Goal: Information Seeking & Learning: Learn about a topic

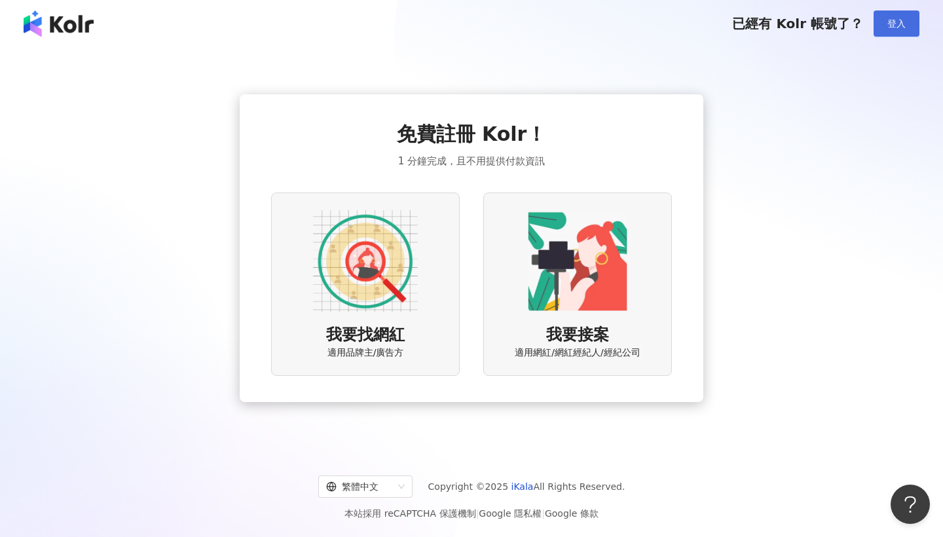
click at [899, 22] on span "登入" at bounding box center [896, 23] width 18 height 10
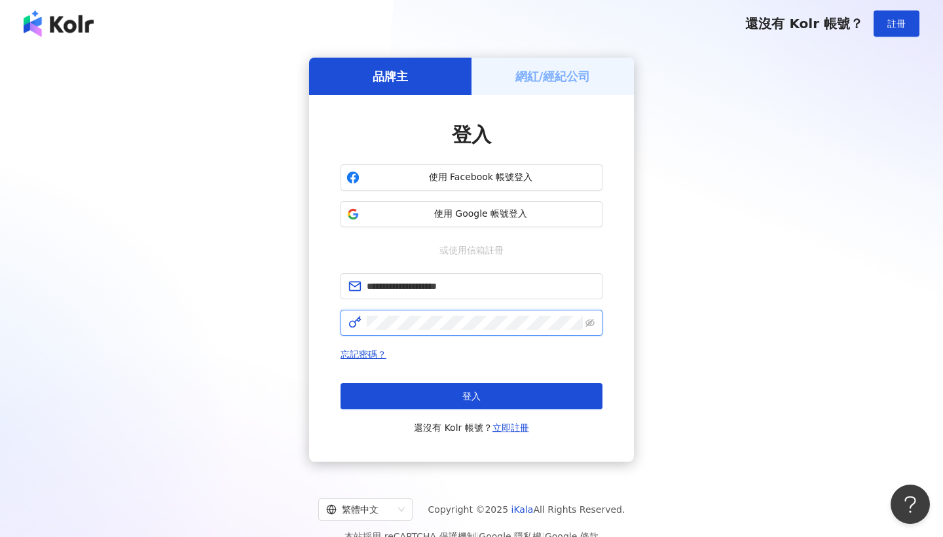
click at [471, 396] on button "登入" at bounding box center [471, 396] width 262 height 26
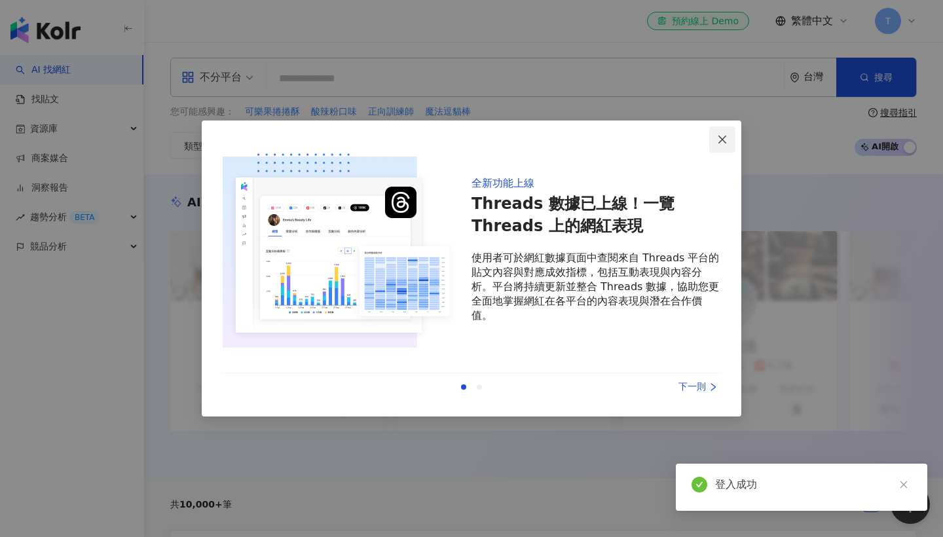
click at [717, 134] on icon "close" at bounding box center [722, 139] width 10 height 10
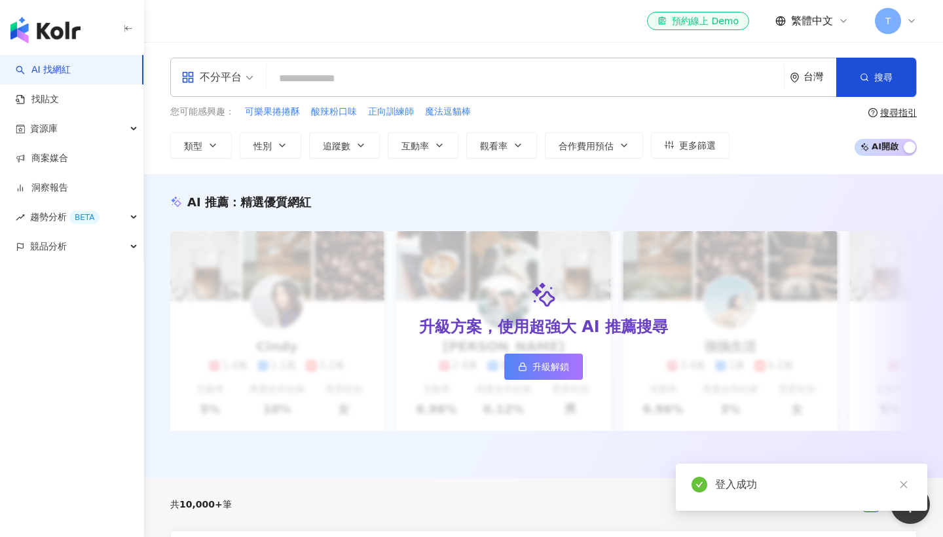
click at [591, 83] on input "search" at bounding box center [525, 78] width 507 height 25
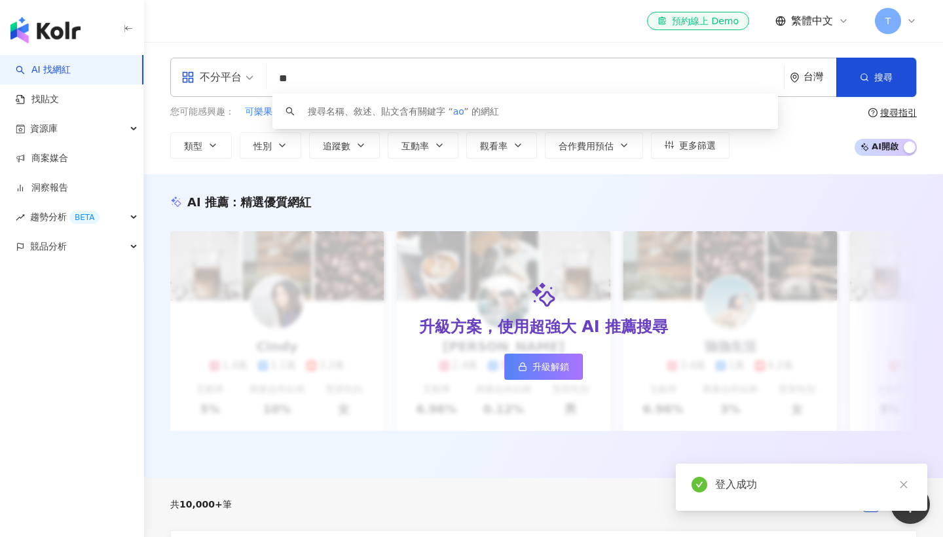
type input "*"
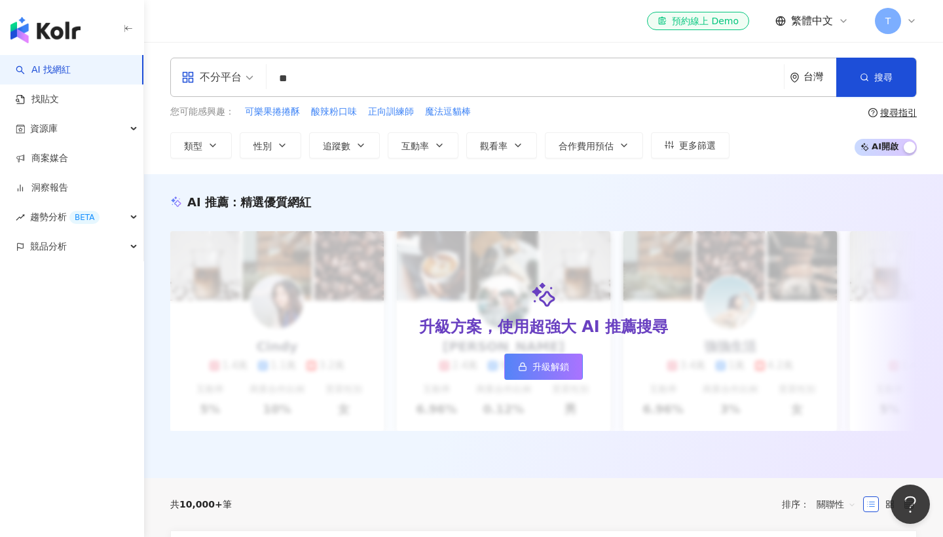
type input "*"
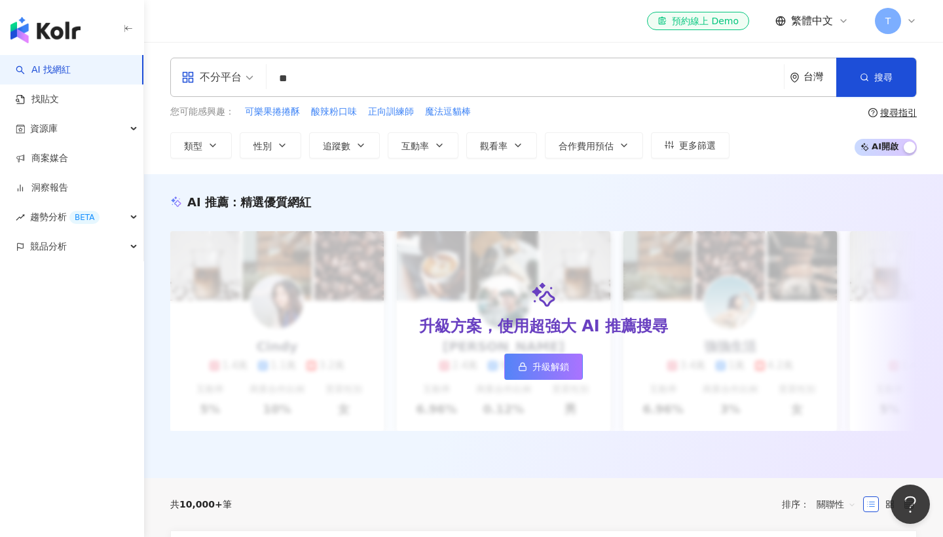
type input "*"
click at [575, 67] on input "search" at bounding box center [525, 78] width 507 height 25
type input "*"
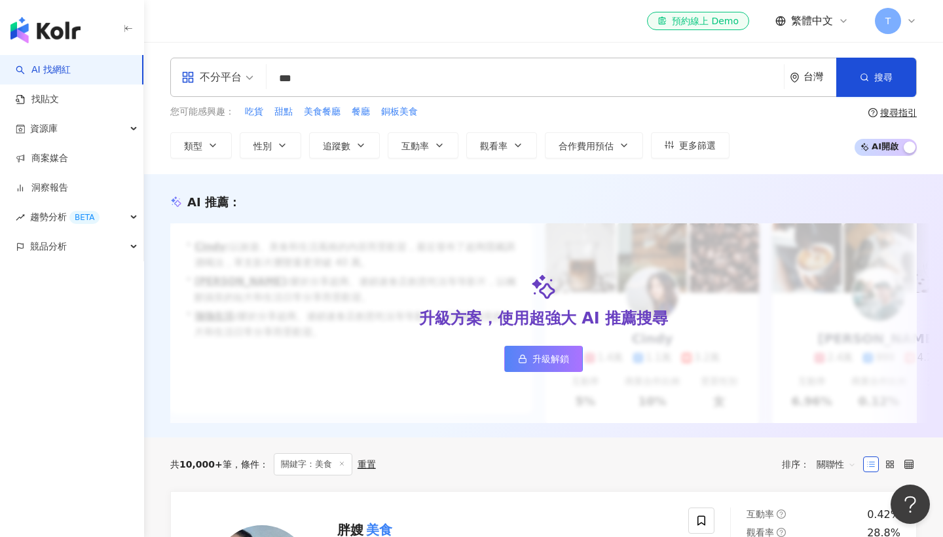
click at [447, 95] on div "不分平台 美食累 *** 台灣 搜尋 292bfe27-17ea-4ea4-8db1-1e128b5b6270 Sam & Enid 6,082 追蹤者 林靜…" at bounding box center [543, 77] width 746 height 39
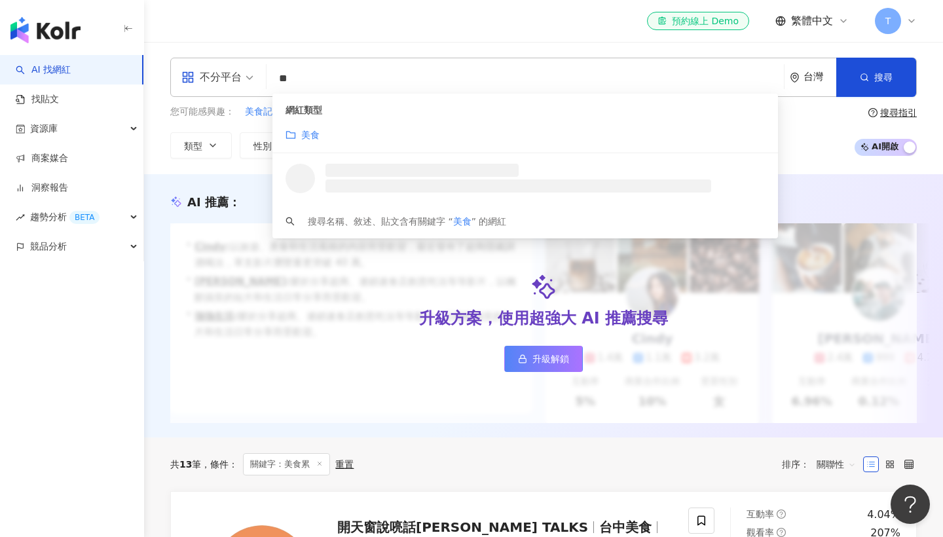
click at [494, 137] on div "美食" at bounding box center [524, 135] width 479 height 14
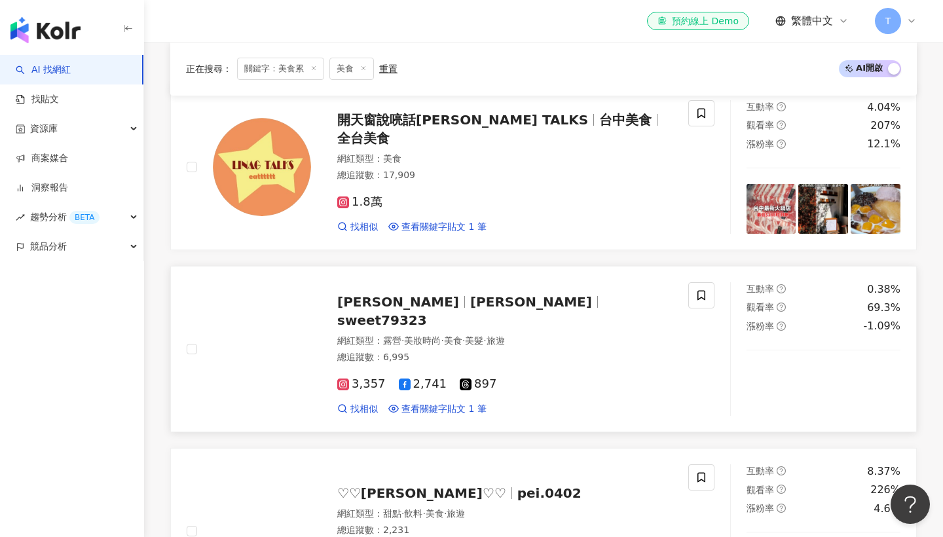
scroll to position [406, 0]
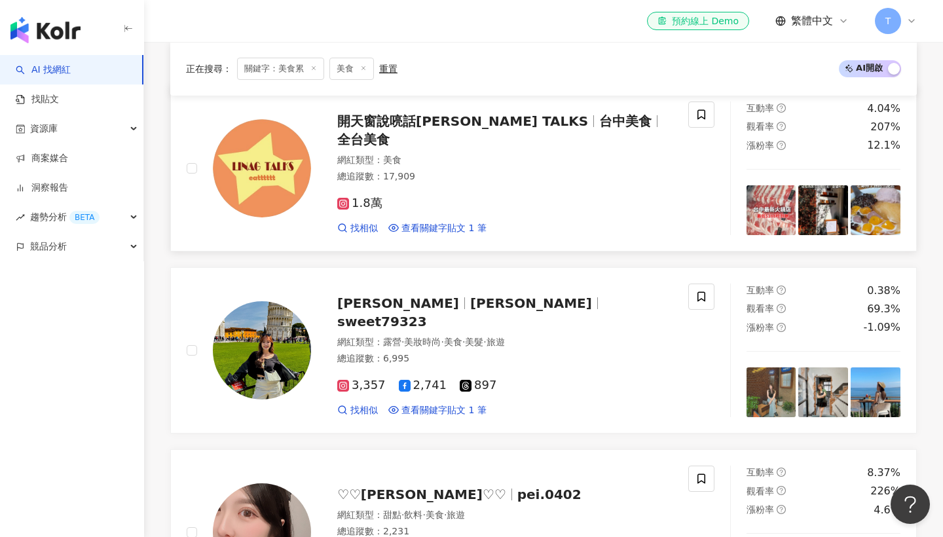
type input "**"
click at [436, 129] on span "開天窗說喨話[PERSON_NAME] TALKS" at bounding box center [462, 121] width 251 height 16
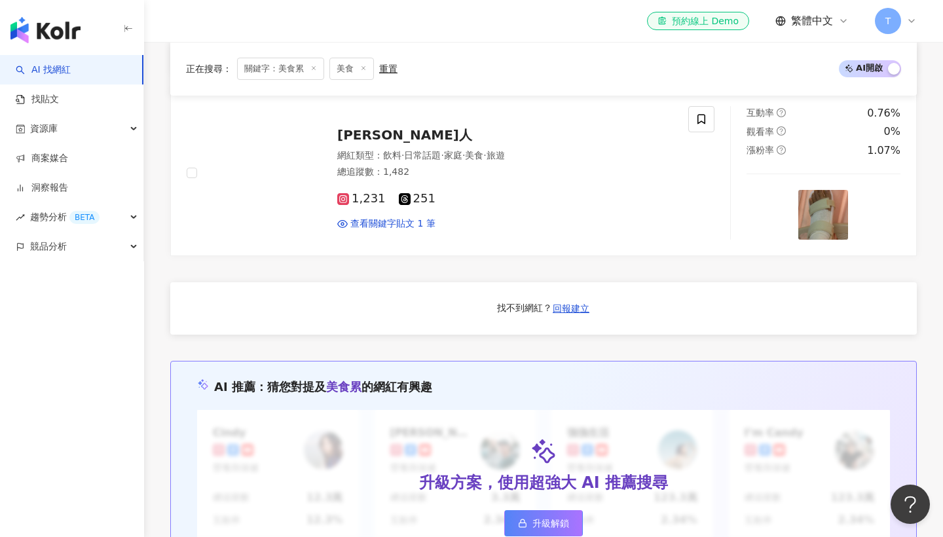
scroll to position [1069, 0]
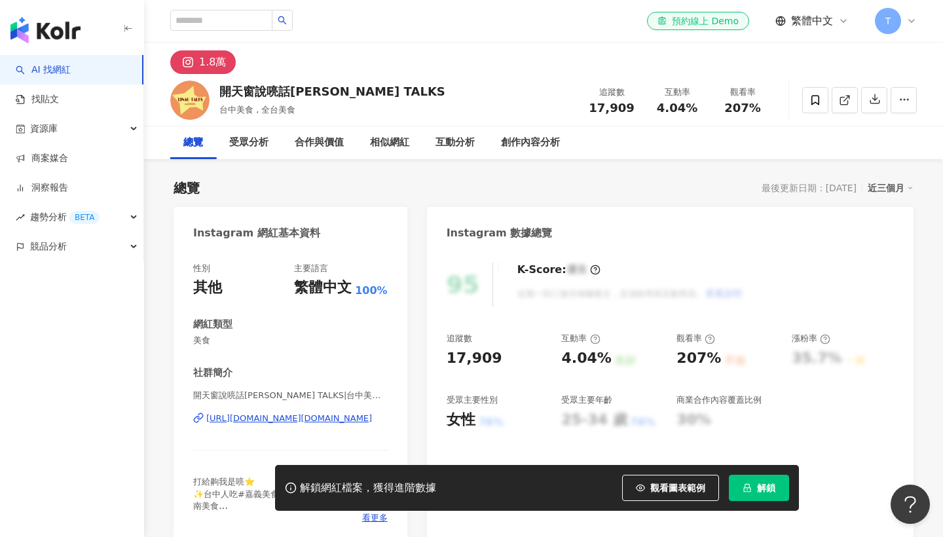
drag, startPoint x: 200, startPoint y: 8, endPoint x: 295, endPoint y: 92, distance: 126.2
click at [409, 179] on div "總覽 最後更新日期：[DATE] 近三個月" at bounding box center [544, 188] width 740 height 18
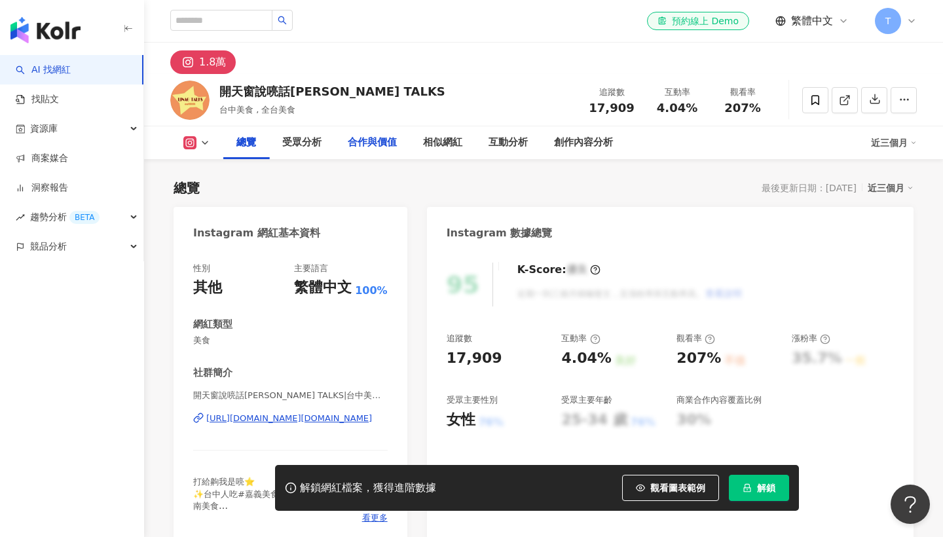
click at [295, 92] on div "開天窗說喨話[PERSON_NAME] TALKS 台中美食 , 全台美食 追蹤數 17,909 互動率 4.04% 觀看率 207% 總覽 受眾分析 合作與…" at bounding box center [543, 116] width 799 height 85
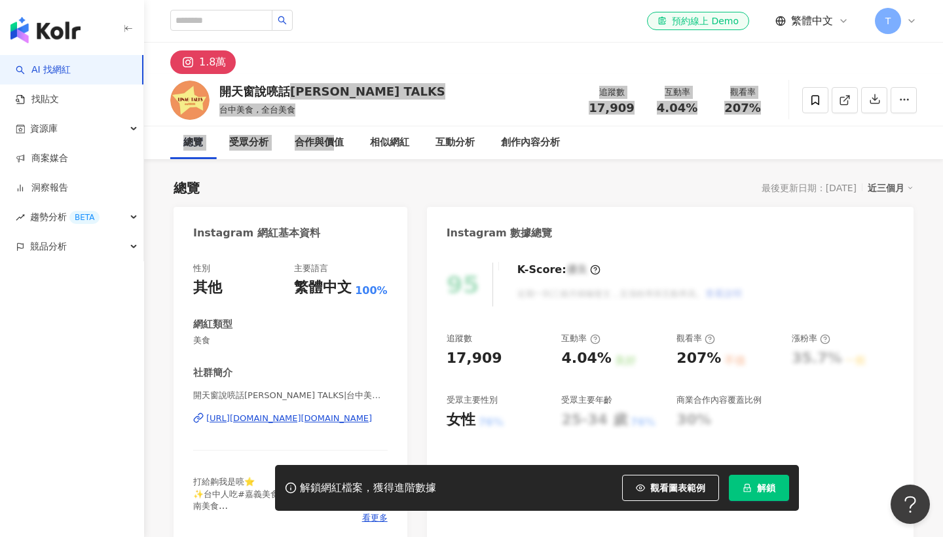
click at [359, 106] on div "台中美食 , 全台美食" at bounding box center [332, 109] width 226 height 13
click at [295, 87] on div "開天窗說喨話[PERSON_NAME] TALKS" at bounding box center [332, 91] width 226 height 16
click at [246, 88] on div "開天窗說喨話[PERSON_NAME] TALKS" at bounding box center [332, 91] width 226 height 16
drag, startPoint x: 361, startPoint y: 106, endPoint x: 297, endPoint y: 420, distance: 320.8
click at [297, 420] on div "[URL][DOMAIN_NAME][DOMAIN_NAME]" at bounding box center [289, 419] width 166 height 12
